Goal: Transaction & Acquisition: Book appointment/travel/reservation

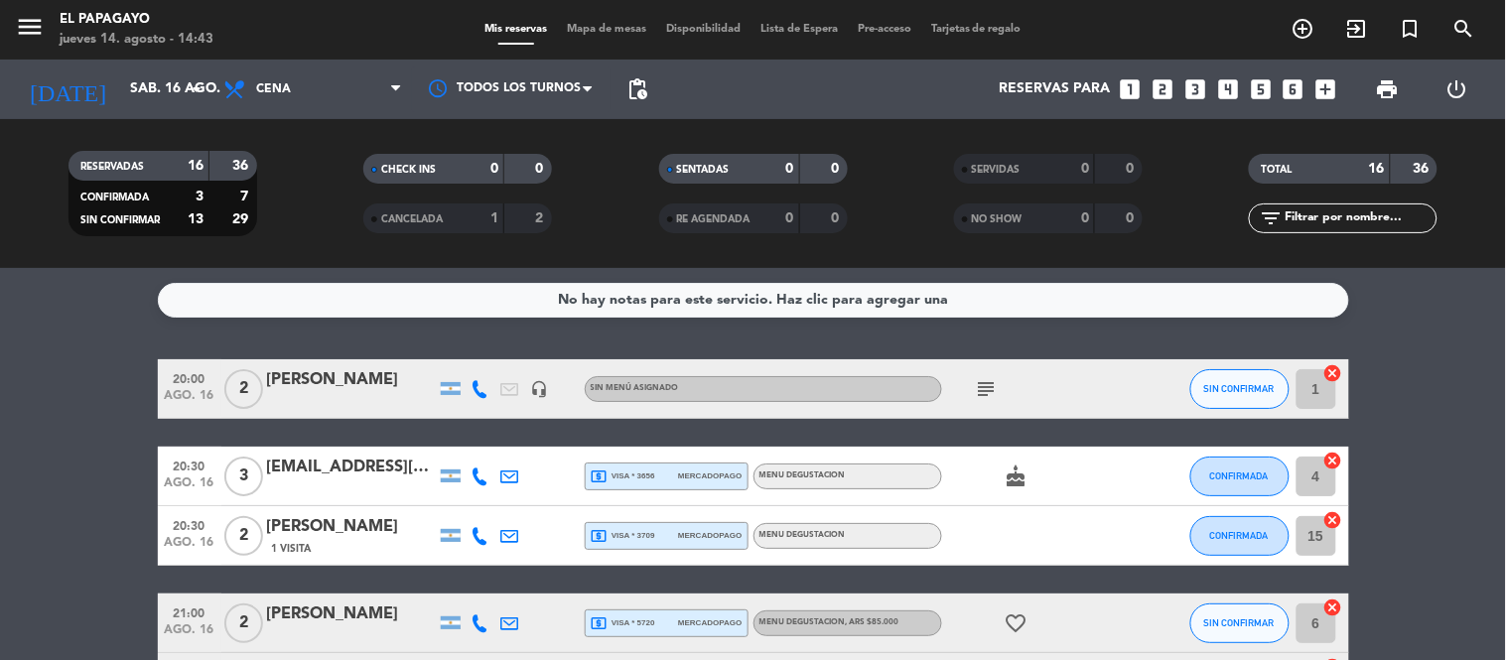
scroll to position [890, 0]
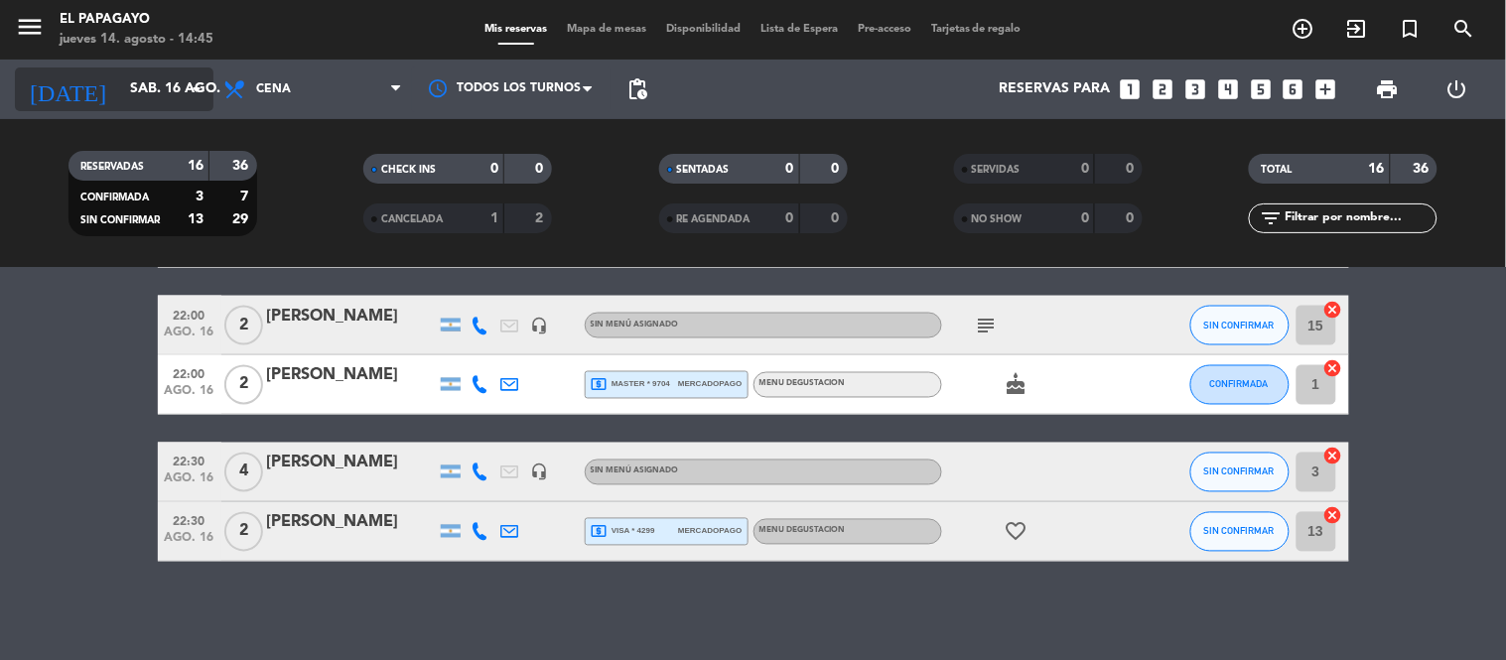
click at [140, 107] on div "[DATE] sáb. 16 ago. arrow_drop_down" at bounding box center [114, 90] width 199 height 44
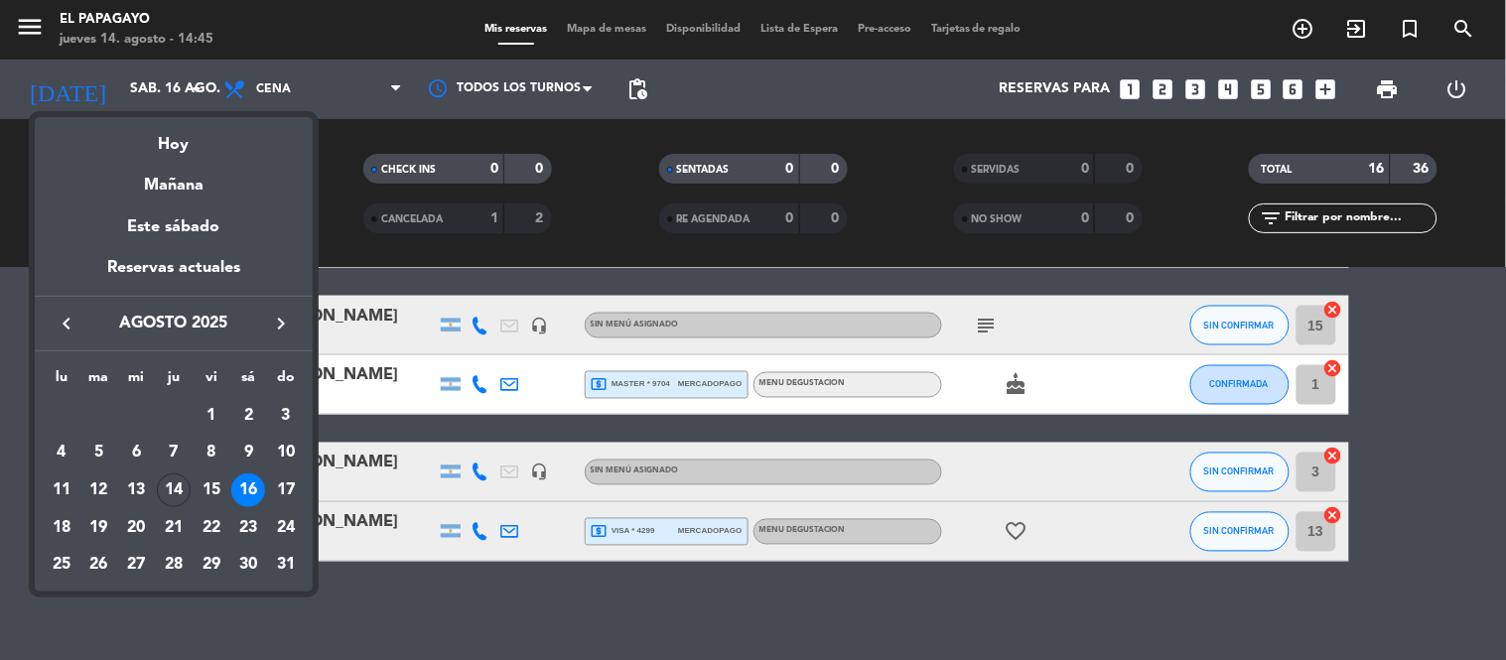
click at [70, 529] on div "18" at bounding box center [62, 528] width 34 height 34
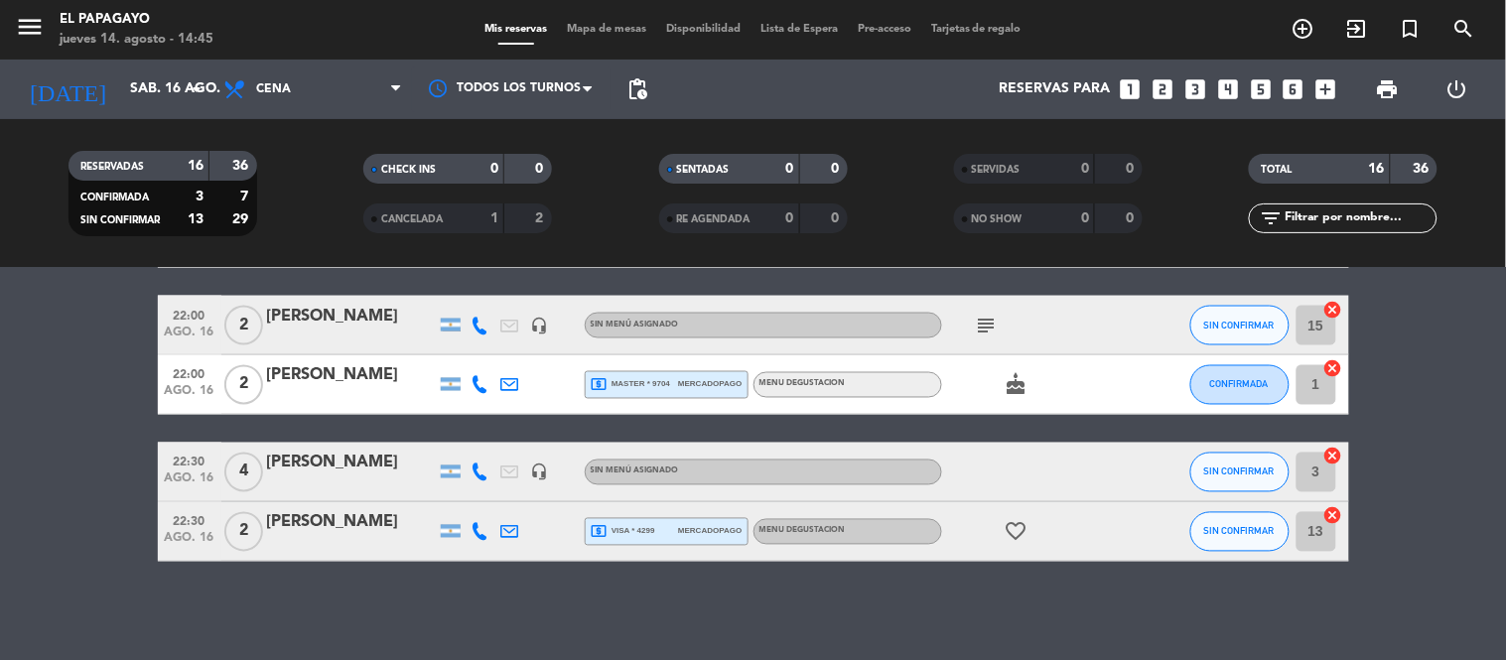
type input "lun. 18 ago."
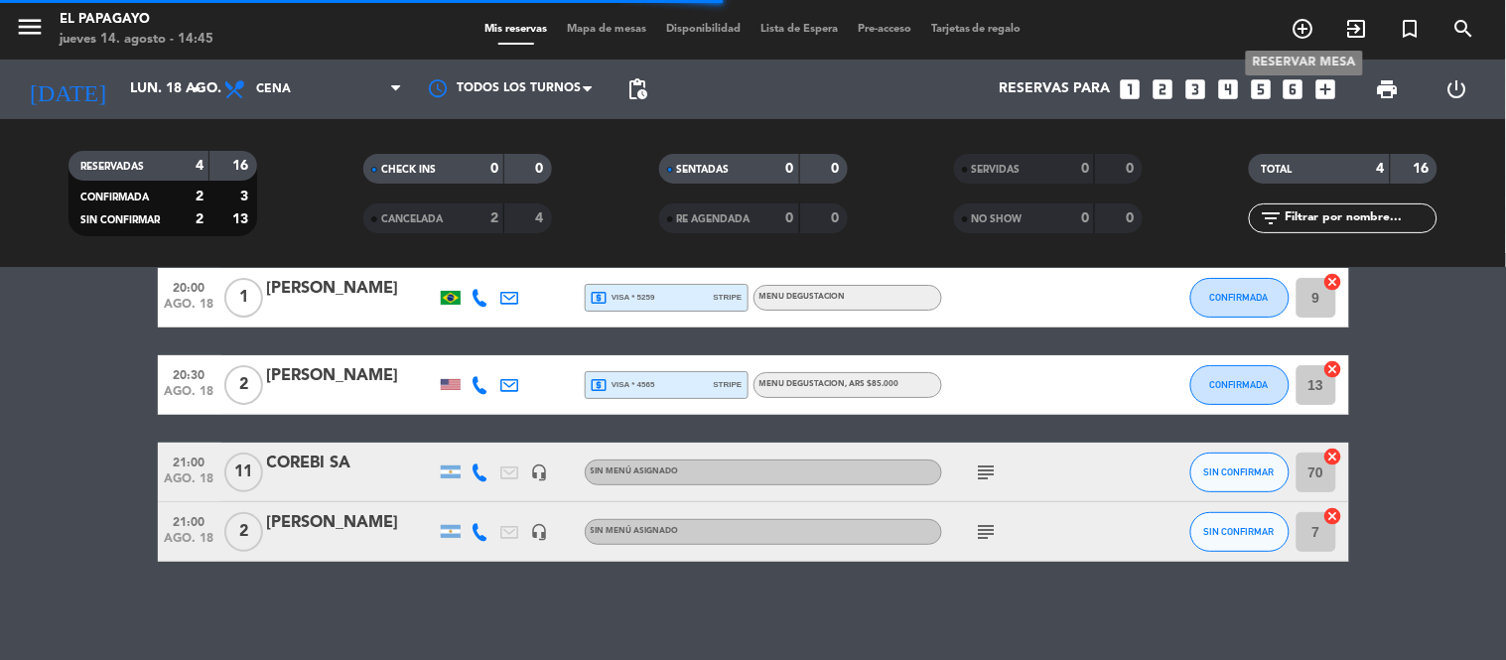
click at [1313, 15] on span "add_circle_outline" at bounding box center [1304, 29] width 54 height 34
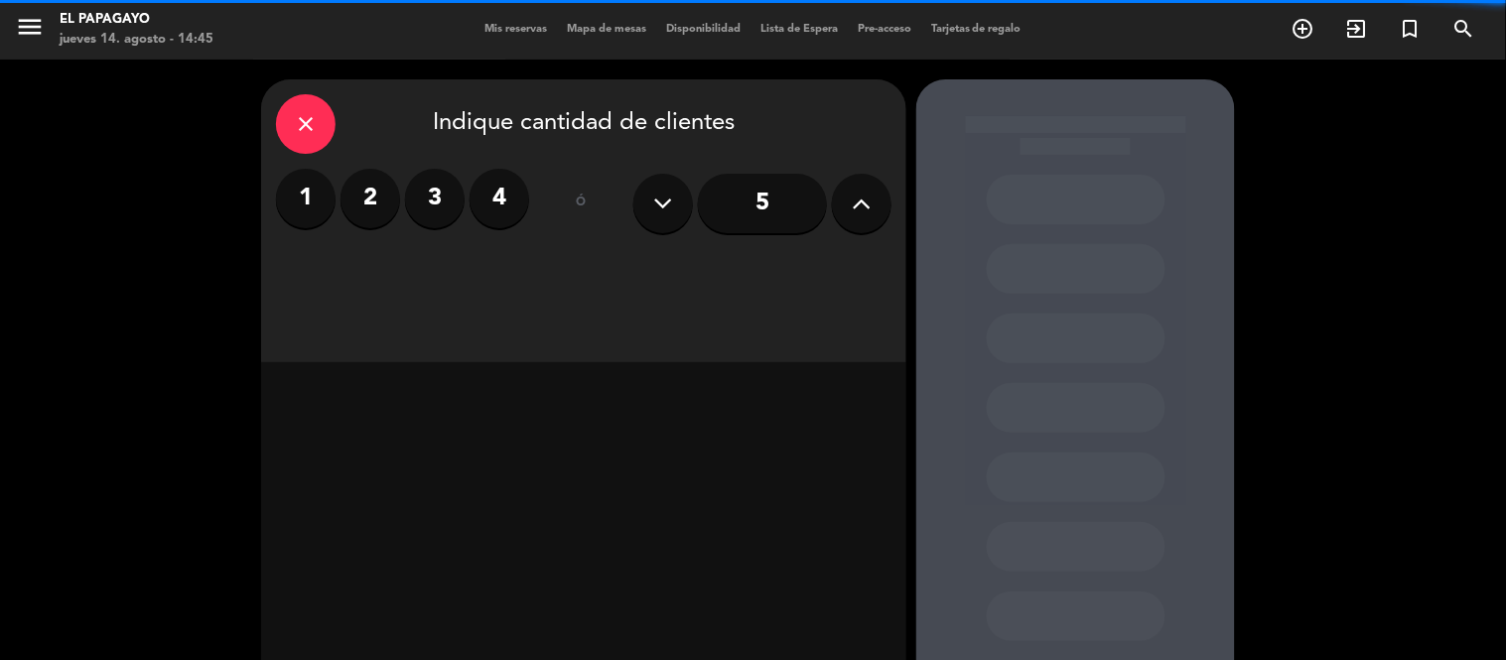
click at [385, 220] on label "2" at bounding box center [371, 199] width 60 height 60
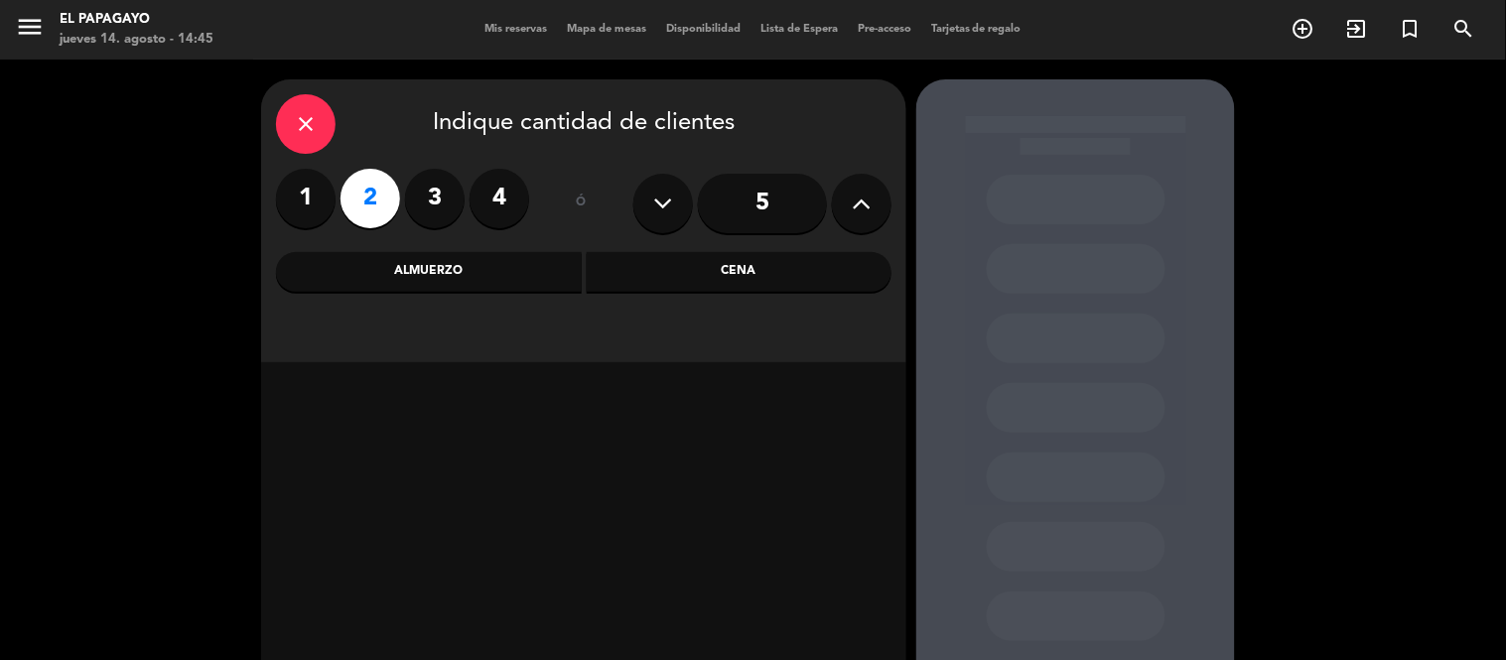
click at [677, 284] on div "Cena" at bounding box center [740, 272] width 306 height 40
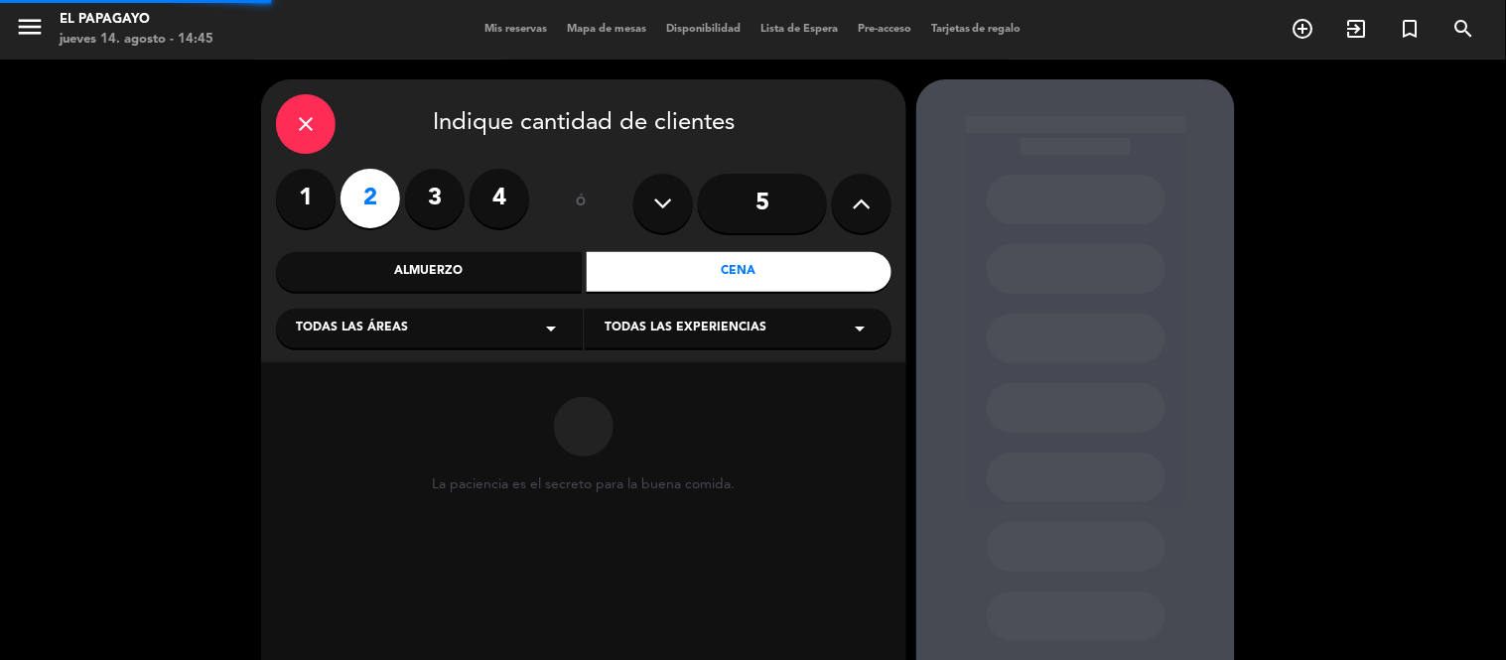
drag, startPoint x: 501, startPoint y: 319, endPoint x: 479, endPoint y: 333, distance: 26.7
click at [499, 319] on div "Todas las áreas arrow_drop_down" at bounding box center [429, 329] width 307 height 40
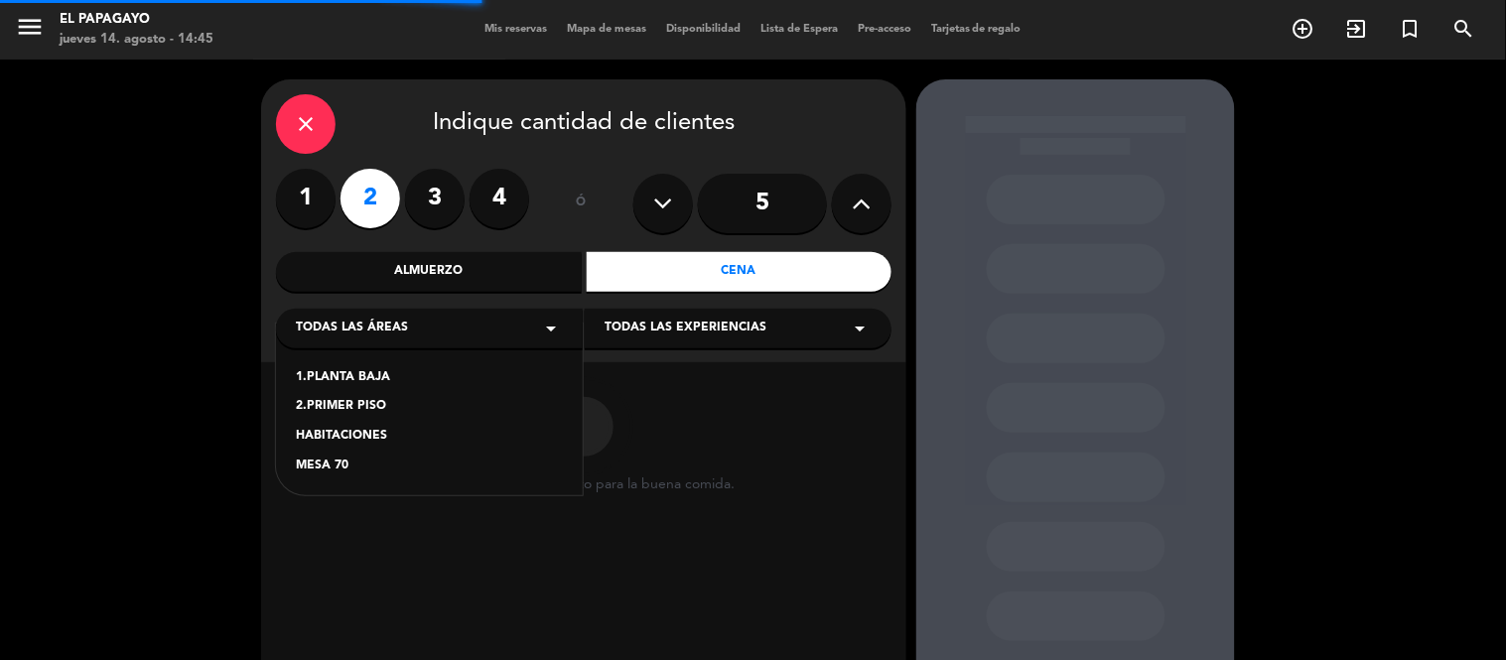
click at [400, 380] on div "1.PLANTA BAJA" at bounding box center [429, 378] width 267 height 20
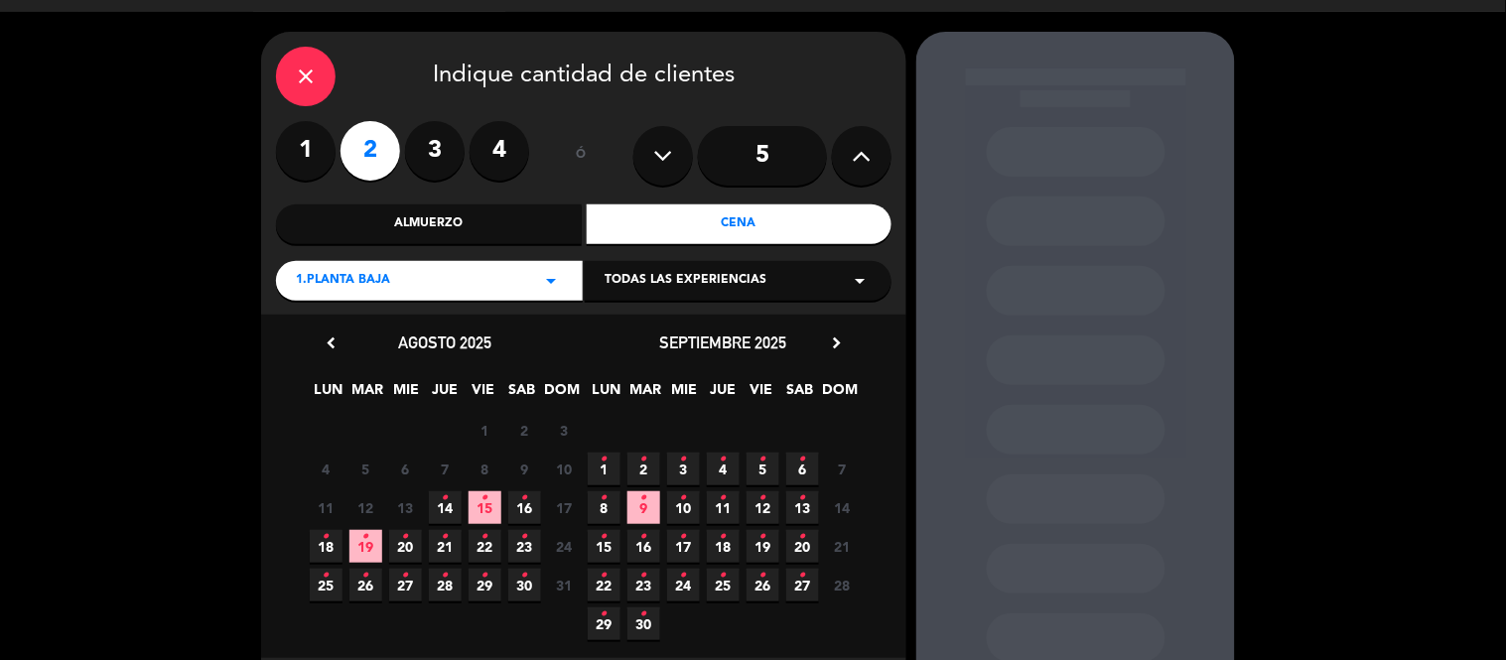
click at [332, 539] on span "18 •" at bounding box center [326, 546] width 33 height 33
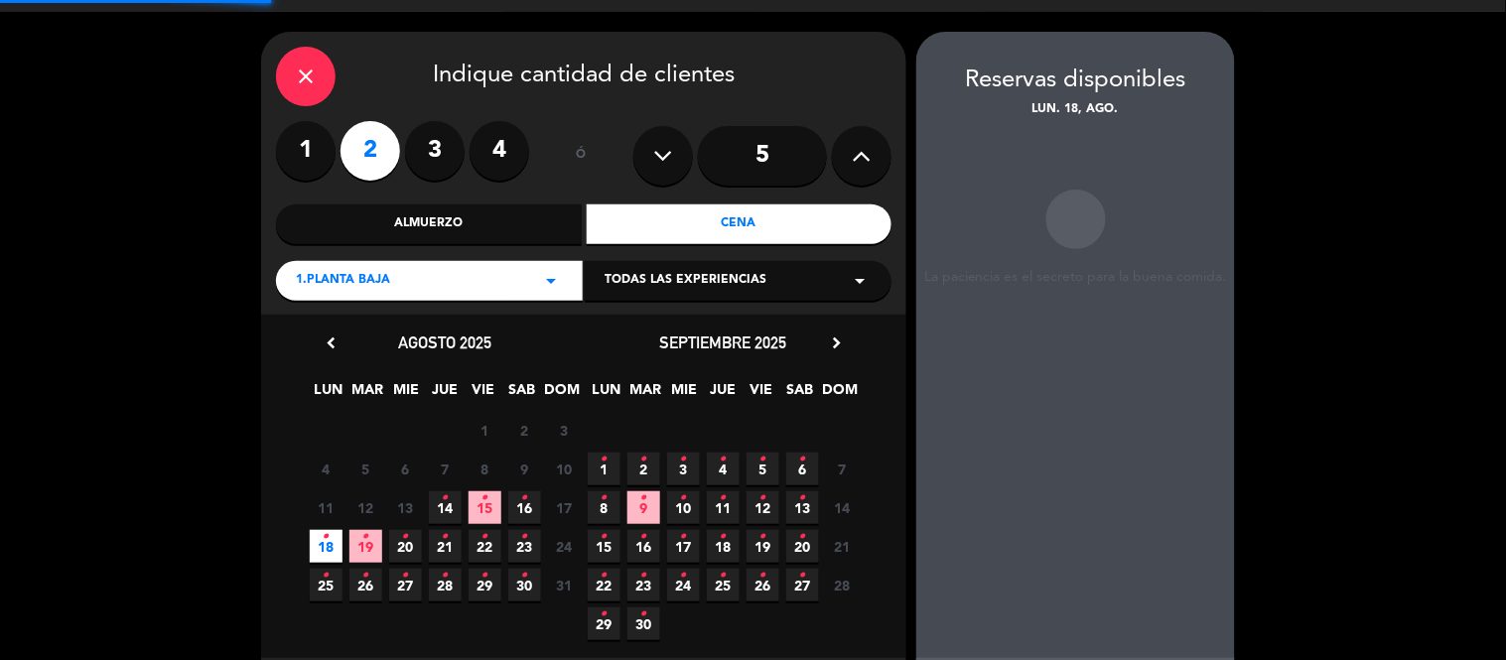
scroll to position [79, 0]
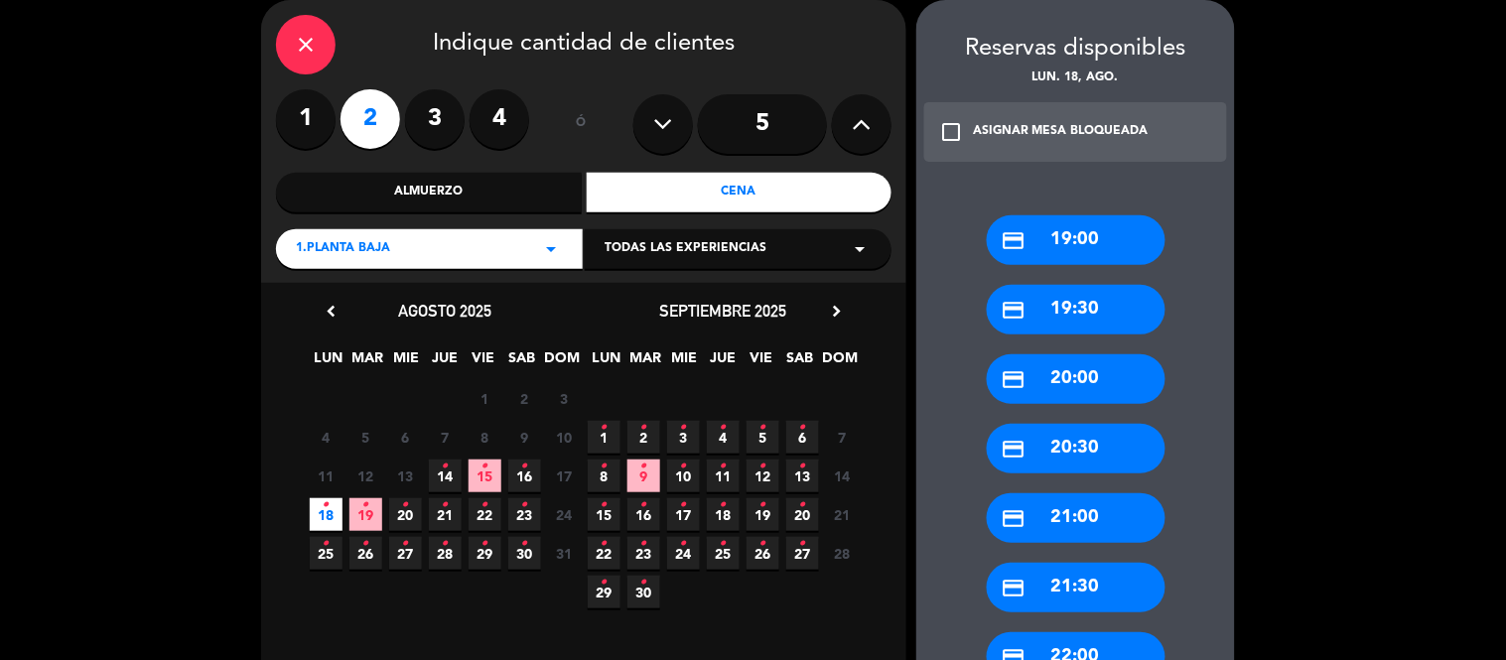
click at [1048, 442] on div "credit_card 20:30" at bounding box center [1076, 449] width 179 height 50
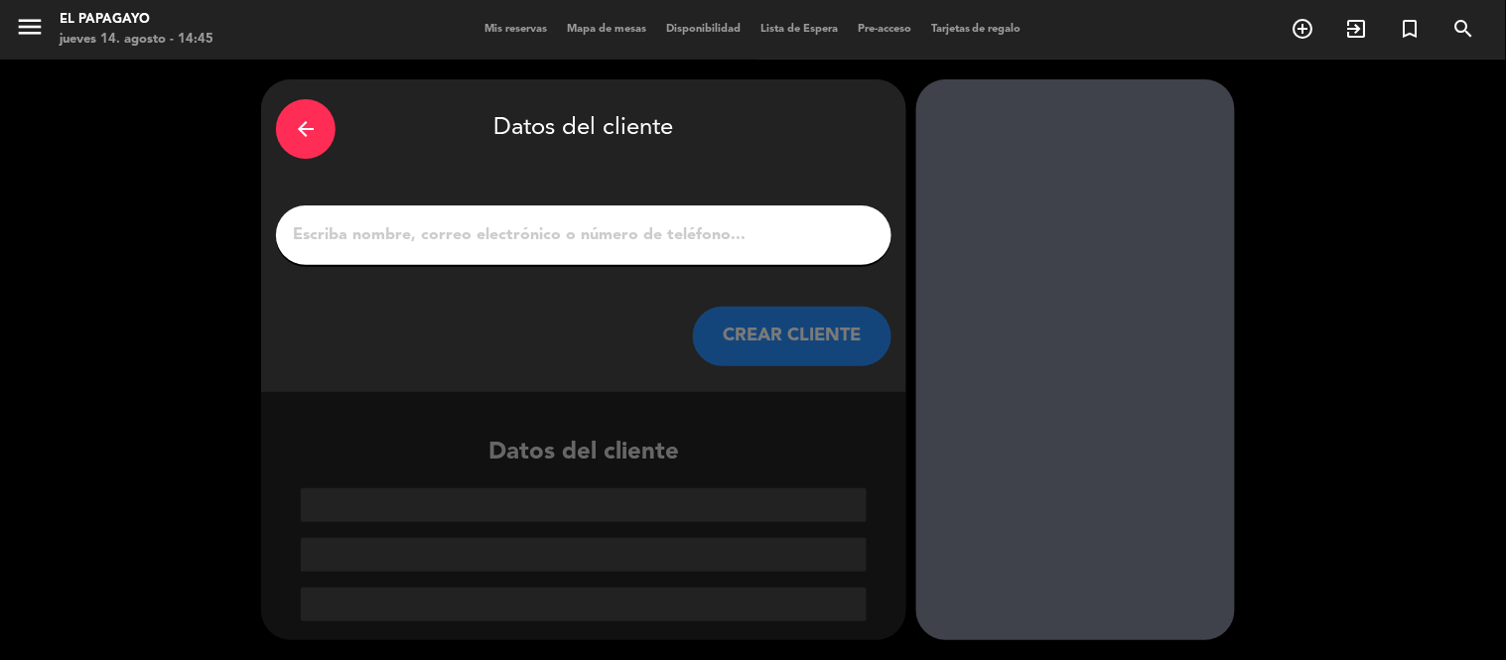
scroll to position [0, 0]
click at [716, 226] on input "1" at bounding box center [584, 235] width 586 height 28
paste input "[PERSON_NAME]"
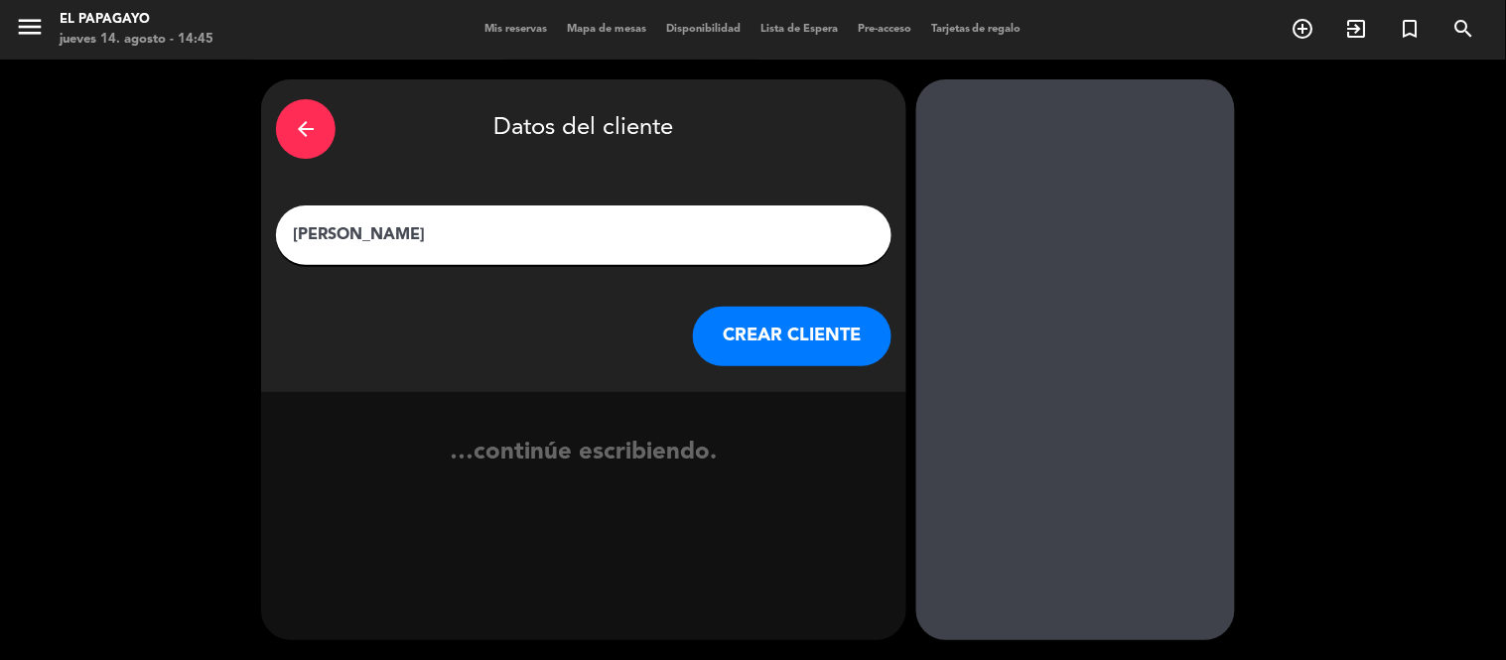
type input "[PERSON_NAME]"
click at [746, 342] on button "CREAR CLIENTE" at bounding box center [792, 337] width 199 height 60
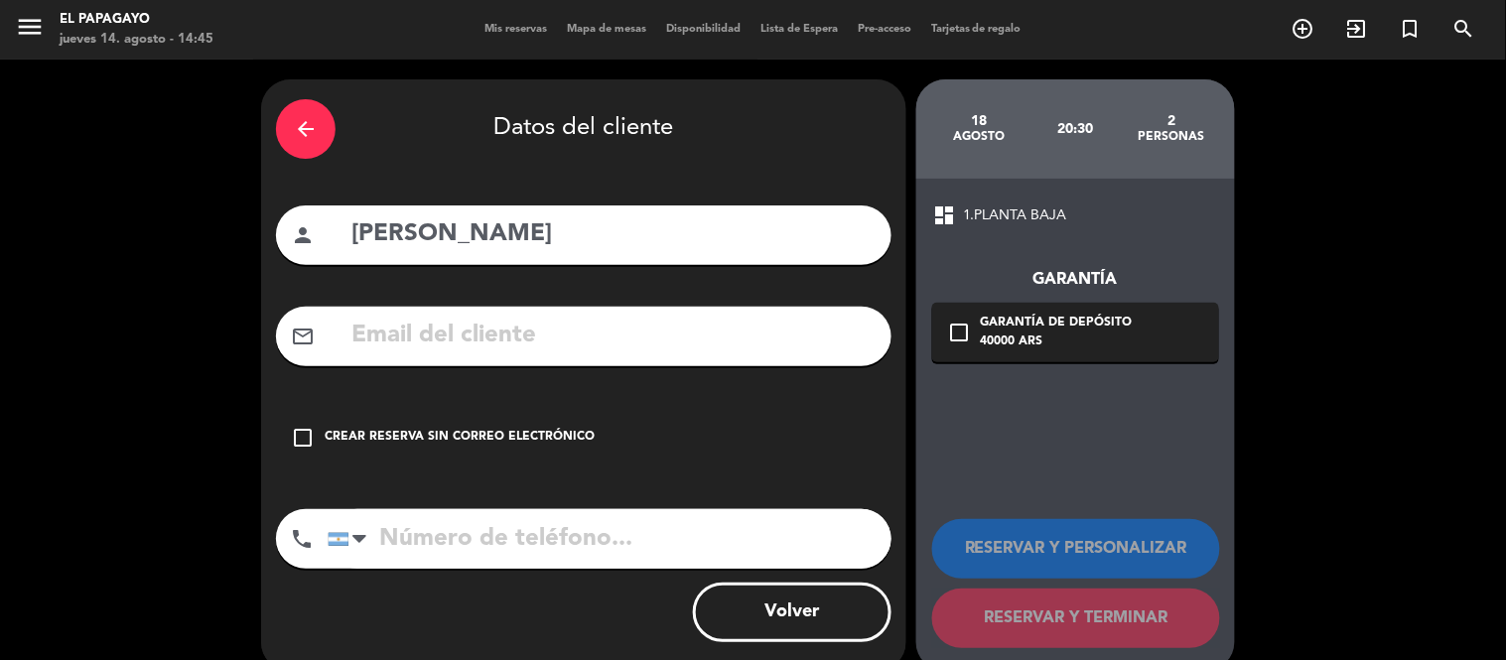
click at [463, 561] on input "tel" at bounding box center [610, 539] width 564 height 60
paste input "[PHONE_NUMBER]"
type input "[PHONE_NUMBER]"
click at [442, 452] on div "check_box_outline_blank Crear reserva sin correo electrónico" at bounding box center [584, 438] width 616 height 60
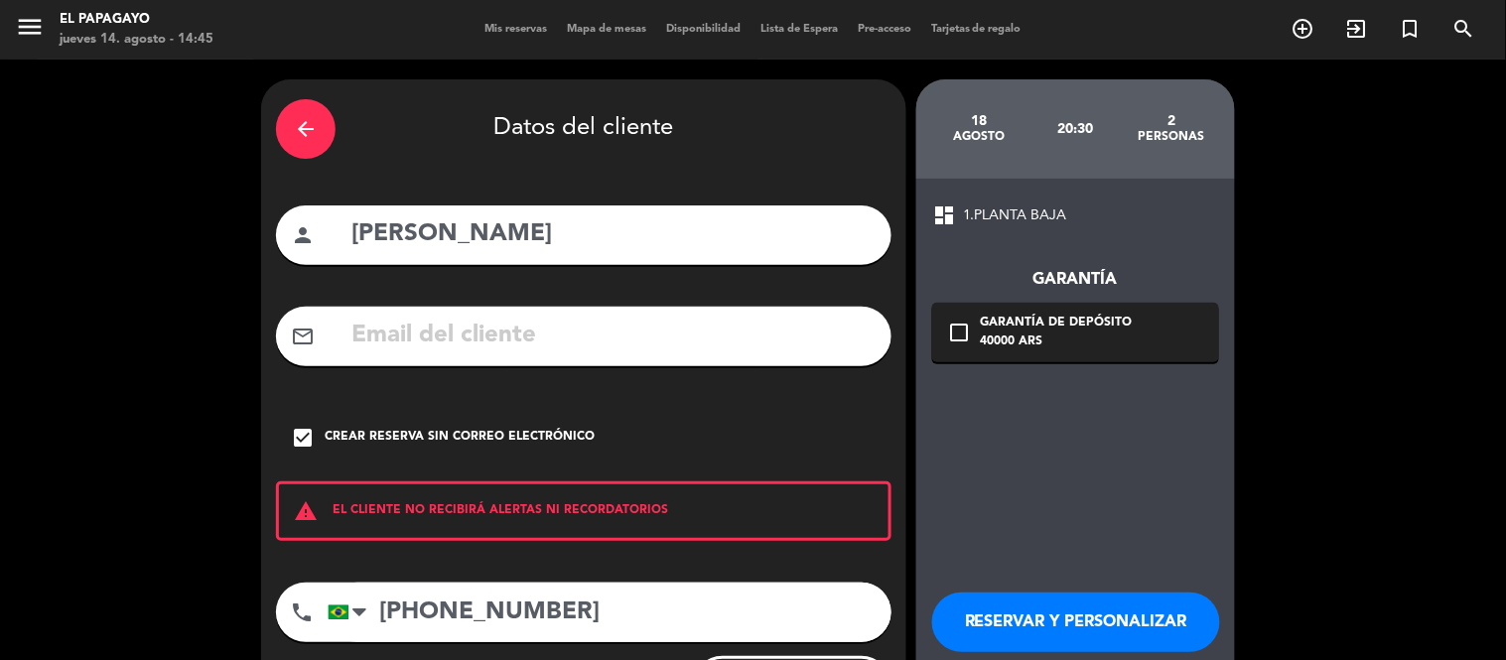
click at [960, 612] on button "RESERVAR Y PERSONALIZAR" at bounding box center [1076, 623] width 288 height 60
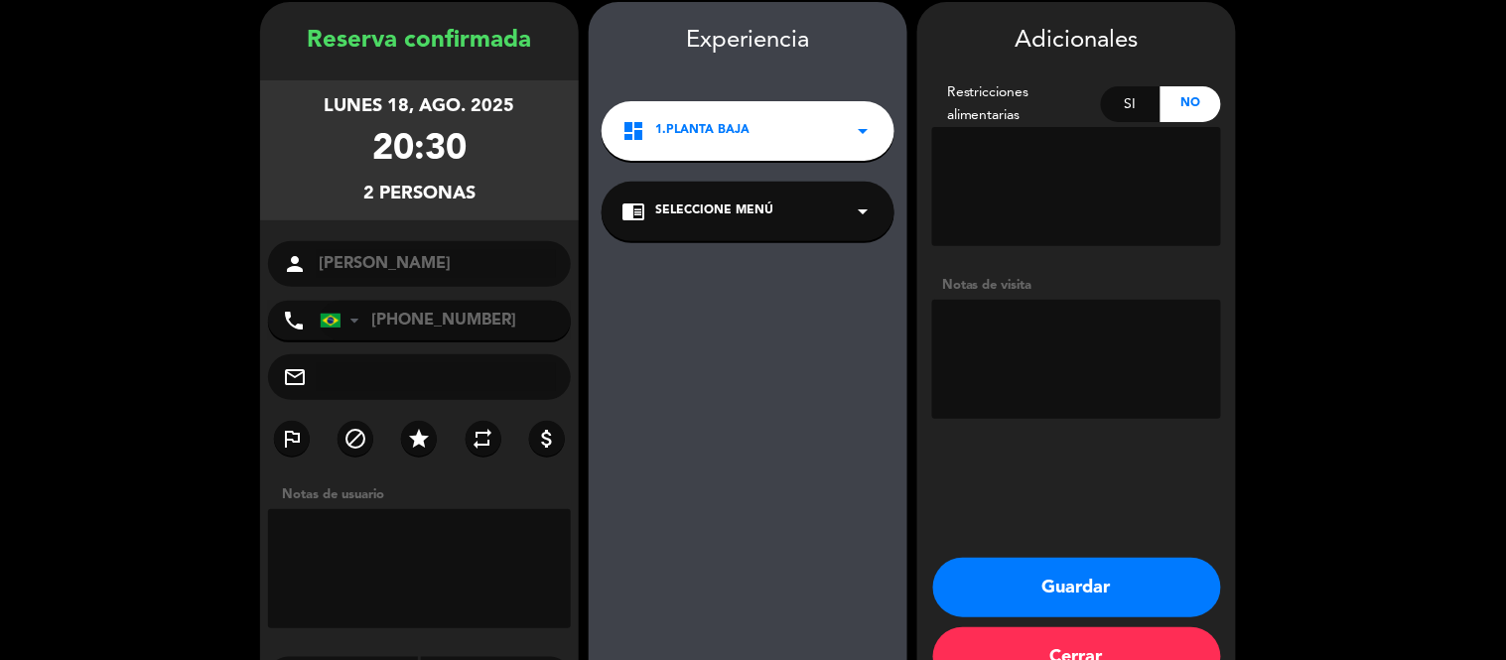
scroll to position [79, 0]
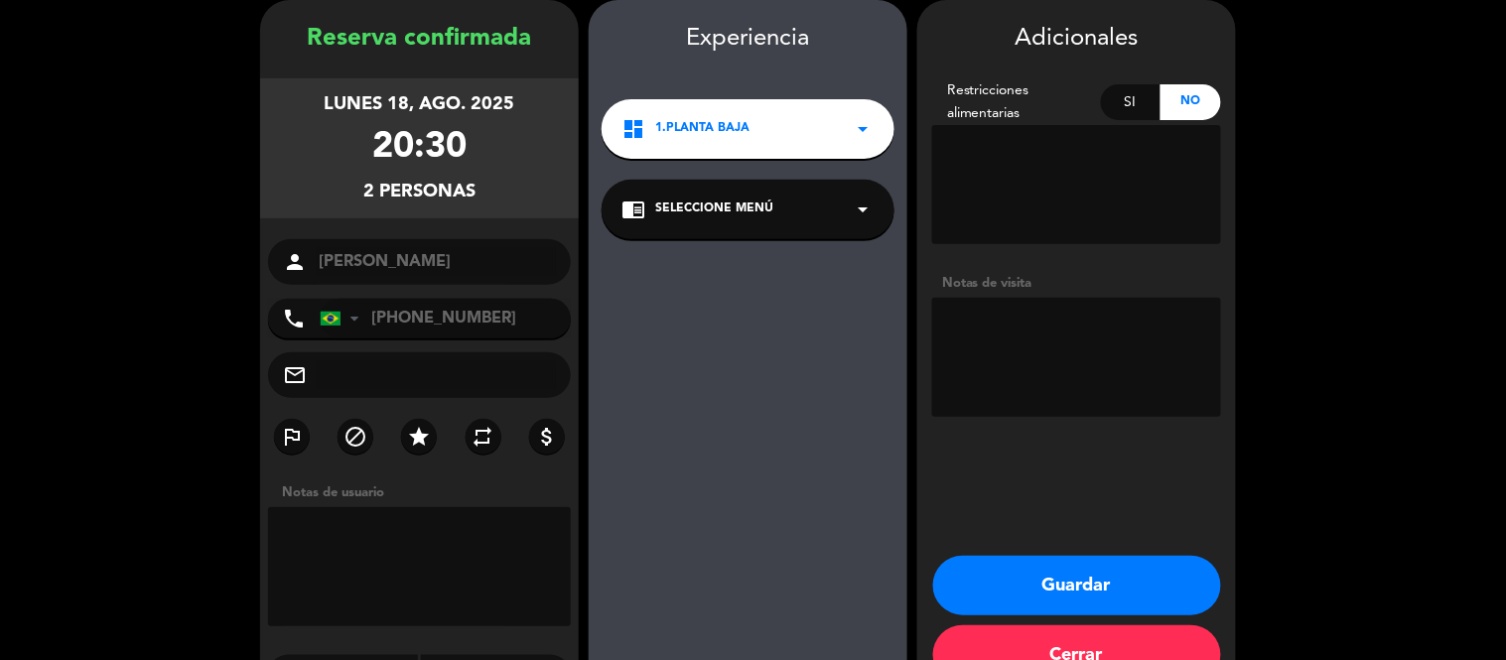
click at [1053, 377] on textarea at bounding box center [1076, 357] width 289 height 119
type textarea "ES SU CUMPLEAÑOS-"
click at [1077, 566] on button "Guardar" at bounding box center [1077, 586] width 288 height 60
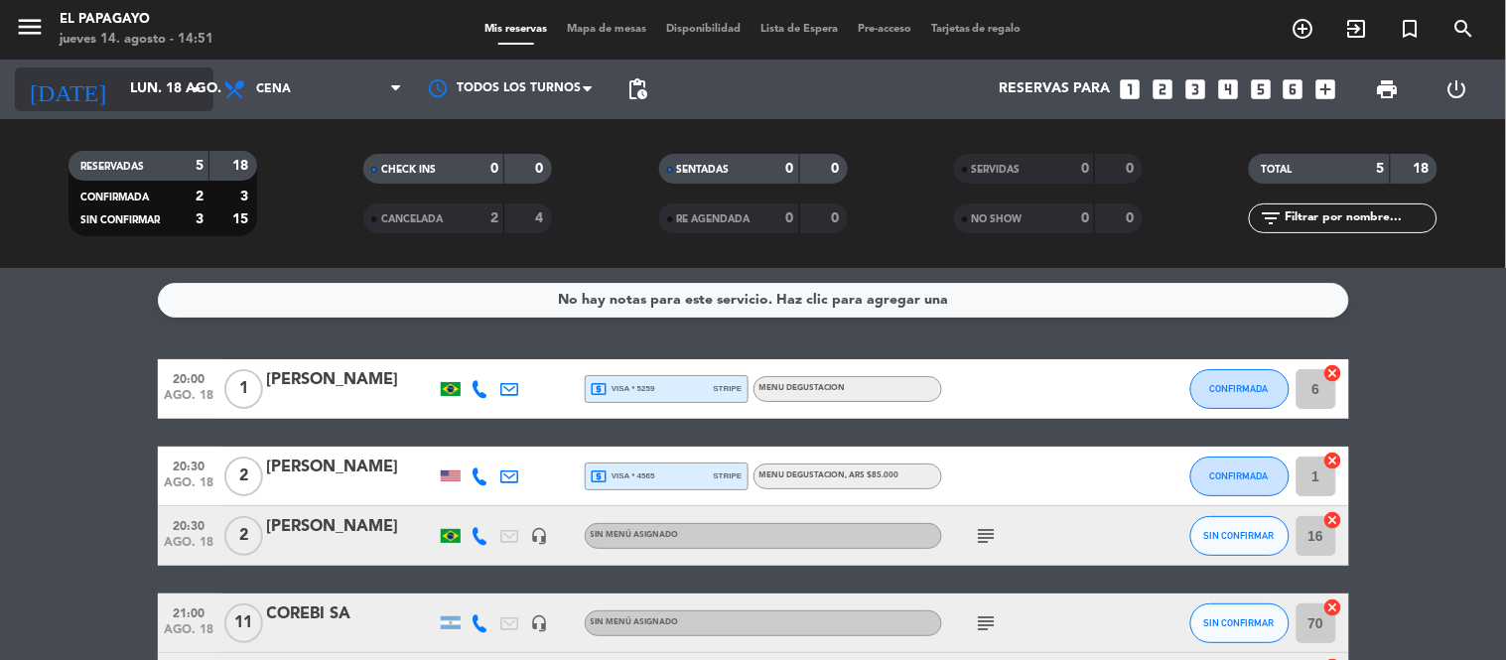
click at [134, 86] on input "lun. 18 ago." at bounding box center [214, 89] width 189 height 36
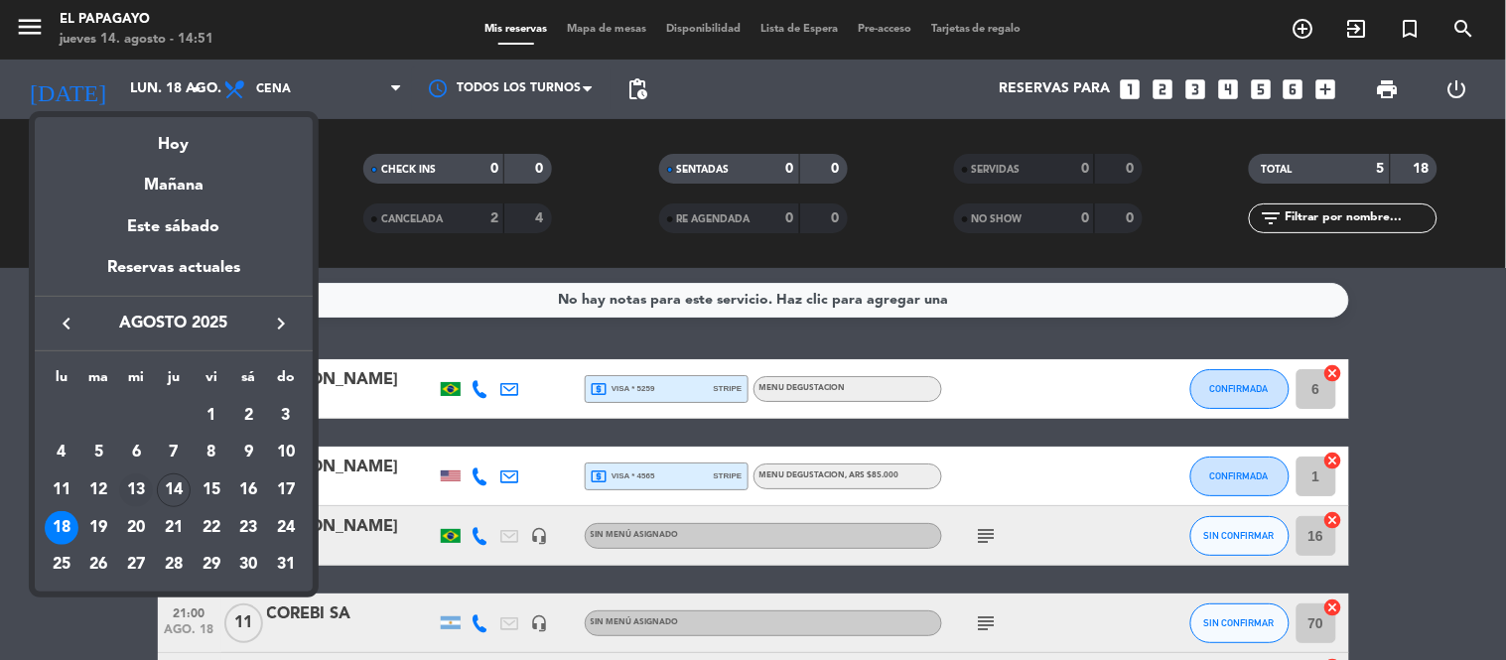
click at [129, 482] on div "13" at bounding box center [136, 491] width 34 height 34
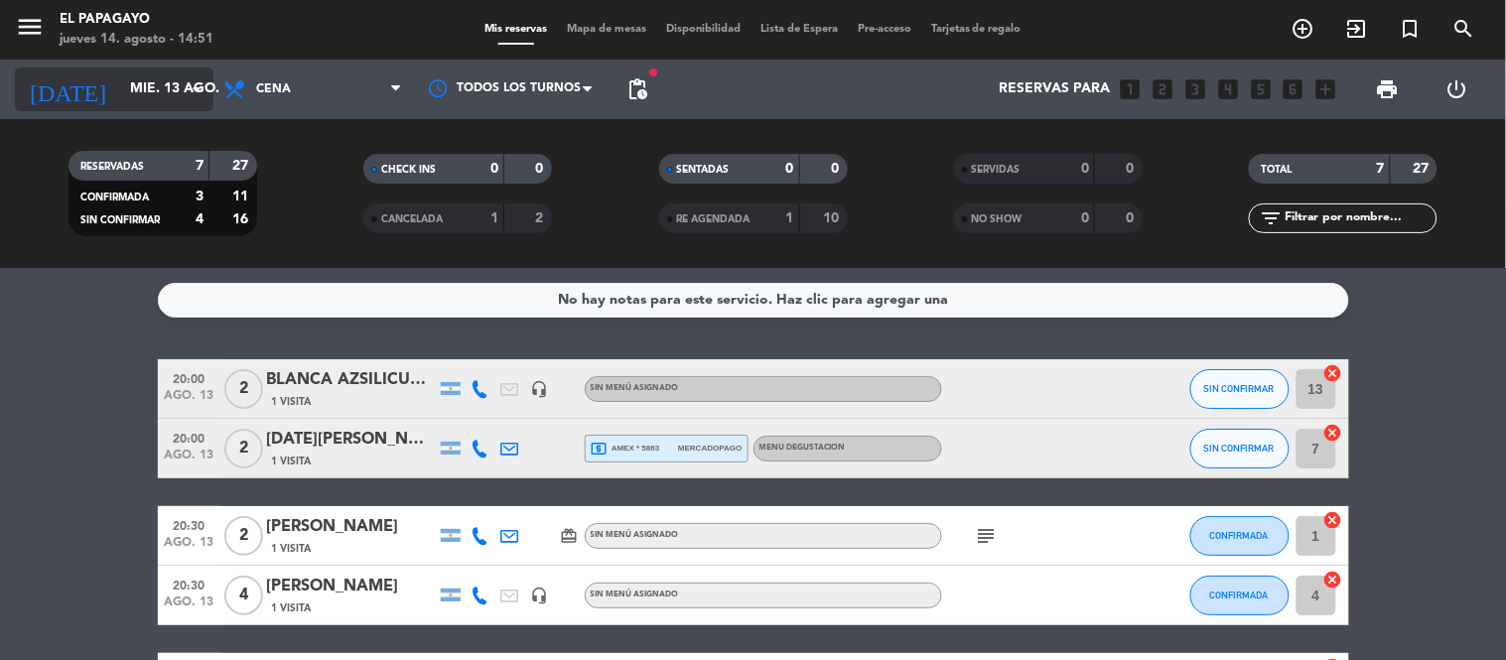
click at [145, 87] on input "mié. 13 ago." at bounding box center [214, 89] width 189 height 36
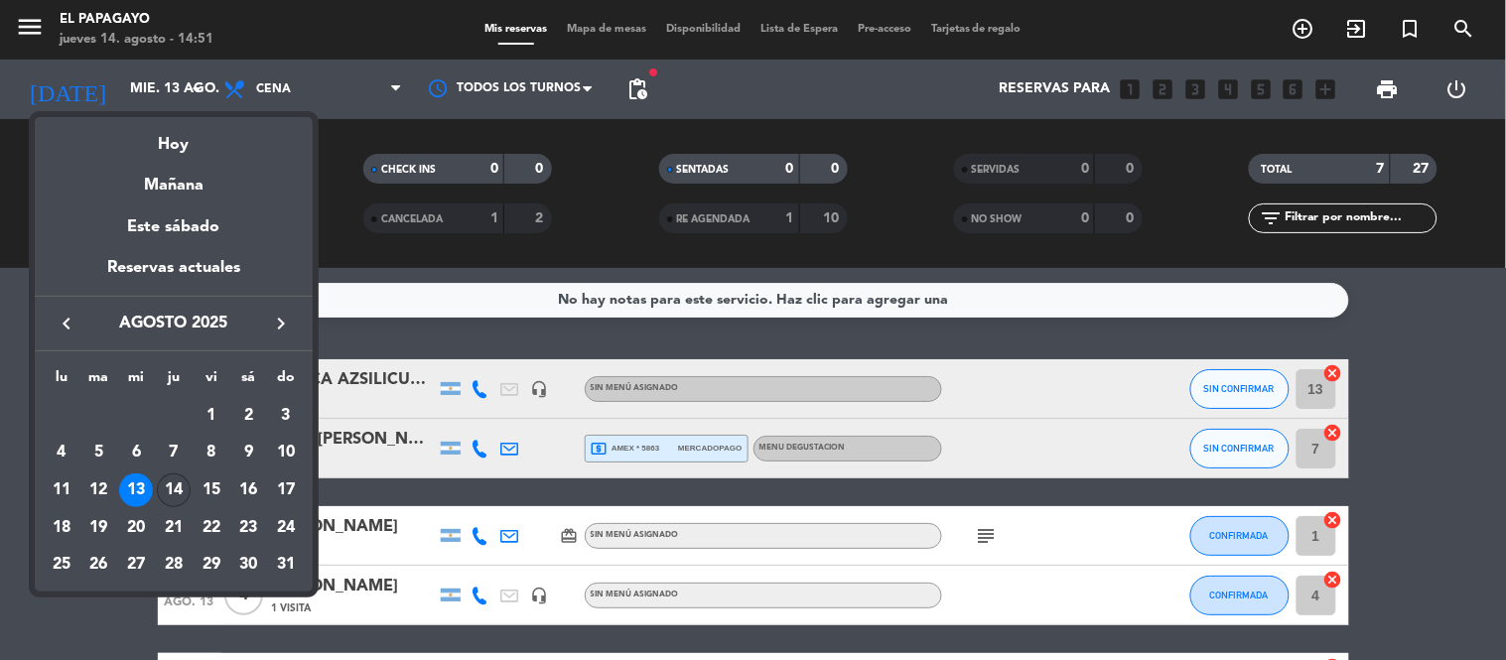
click at [177, 494] on div "14" at bounding box center [174, 491] width 34 height 34
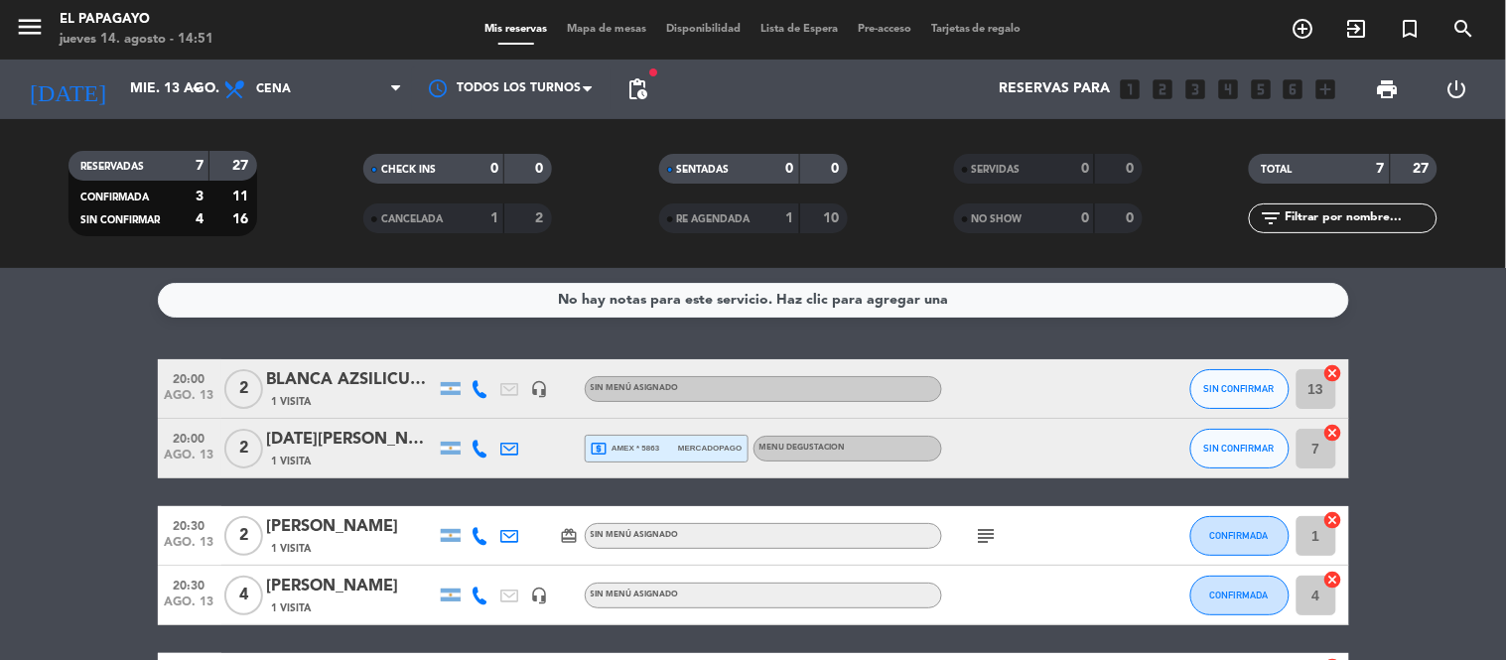
type input "jue. 14 ago."
